Goal: Navigation & Orientation: Find specific page/section

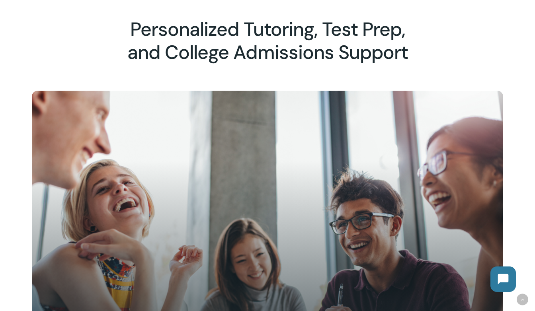
scroll to position [321, 0]
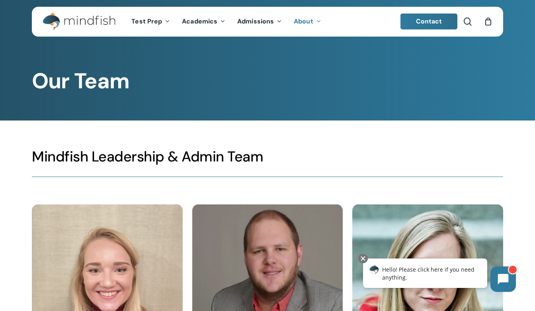
scroll to position [5, 0]
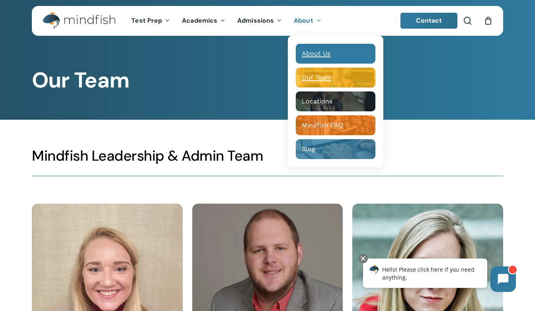
click at [313, 51] on span "About Us" at bounding box center [316, 54] width 29 height 8
